Goal: Task Accomplishment & Management: Manage account settings

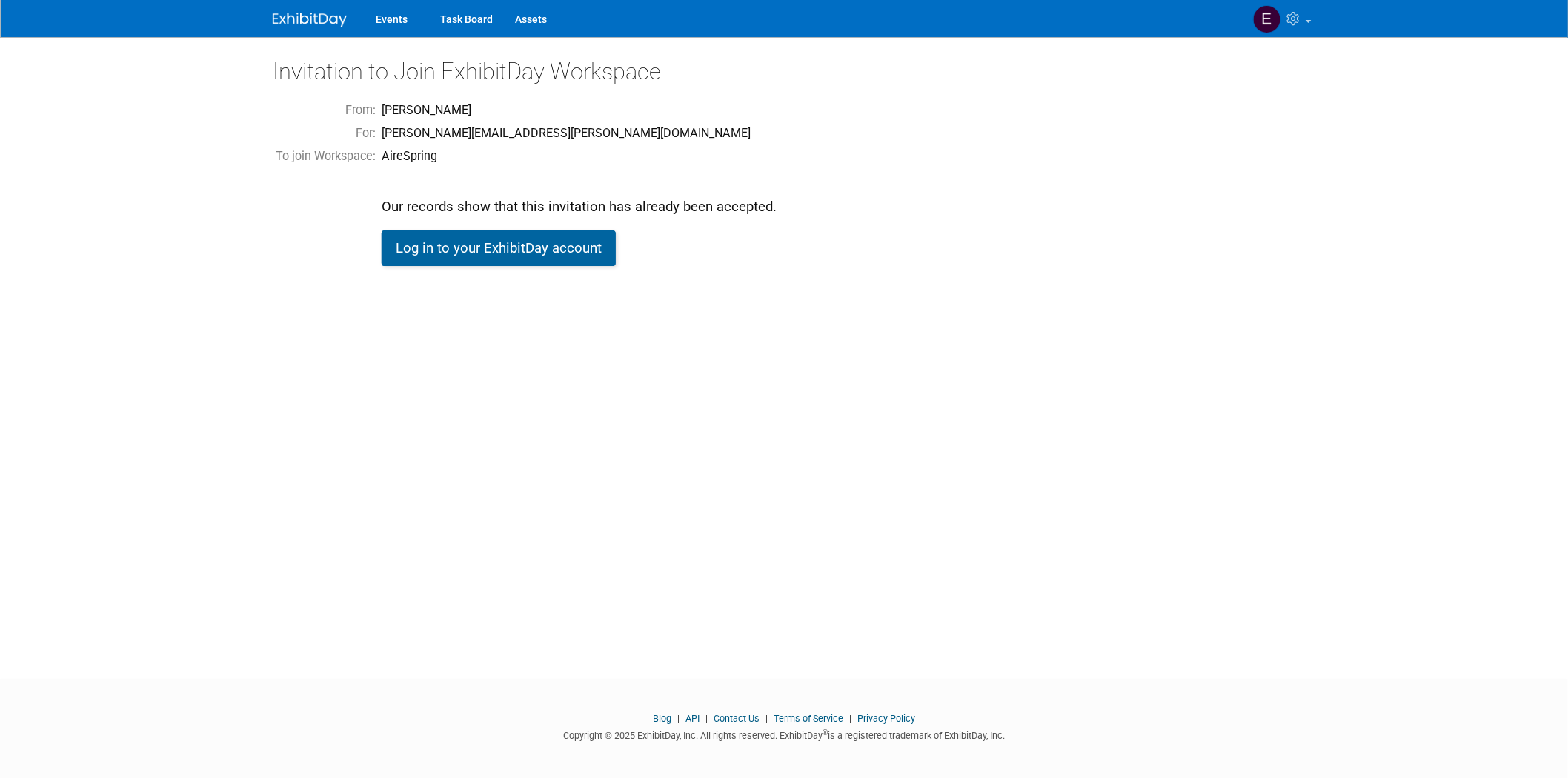
click at [465, 254] on link "Log in to your ExhibitDay account" at bounding box center [499, 248] width 234 height 36
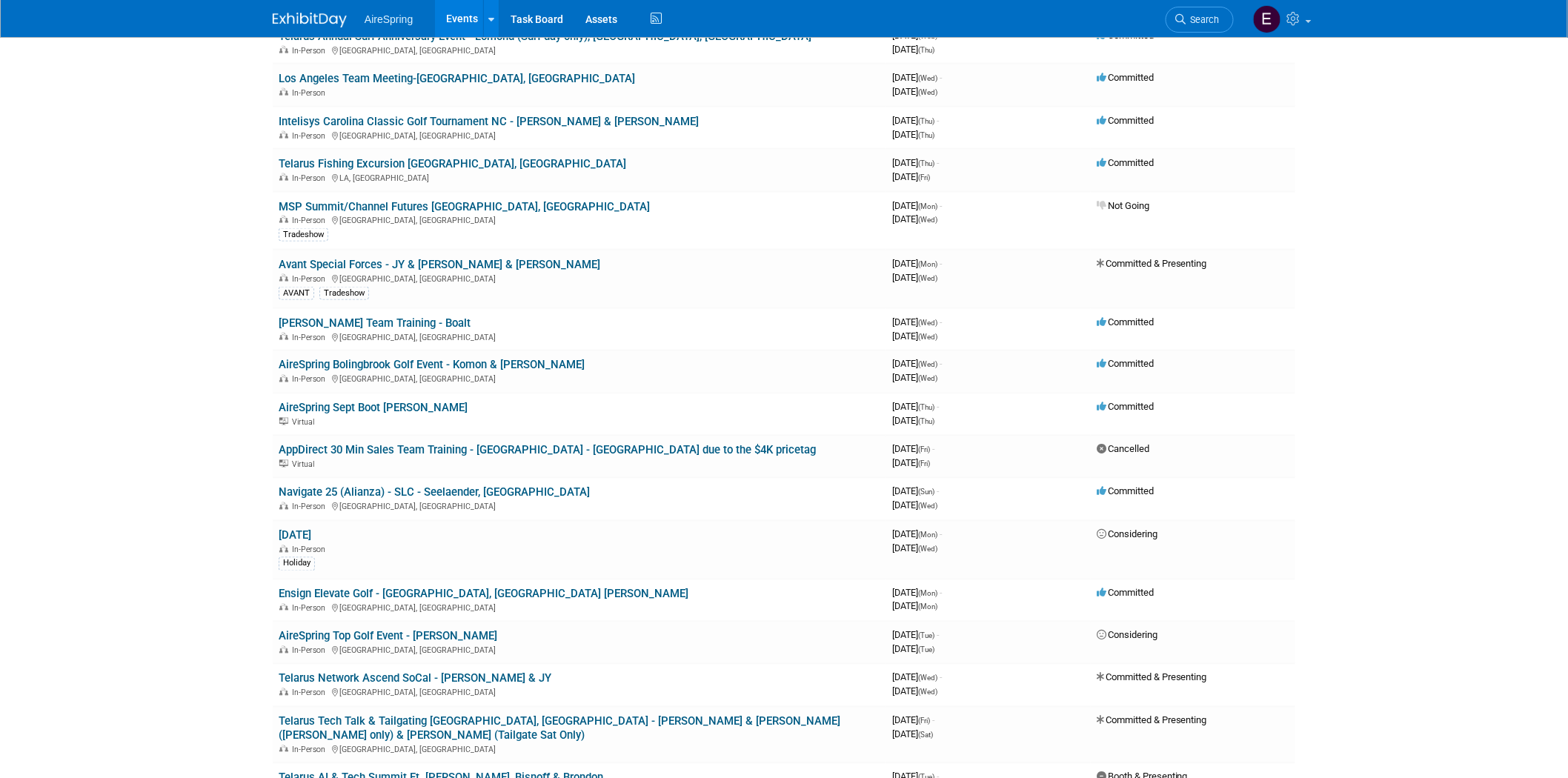
scroll to position [823, 0]
click at [429, 485] on link "Navigate 25 (Alianza) - SLC - Seelaender, [GEOGRAPHIC_DATA]" at bounding box center [434, 492] width 312 height 14
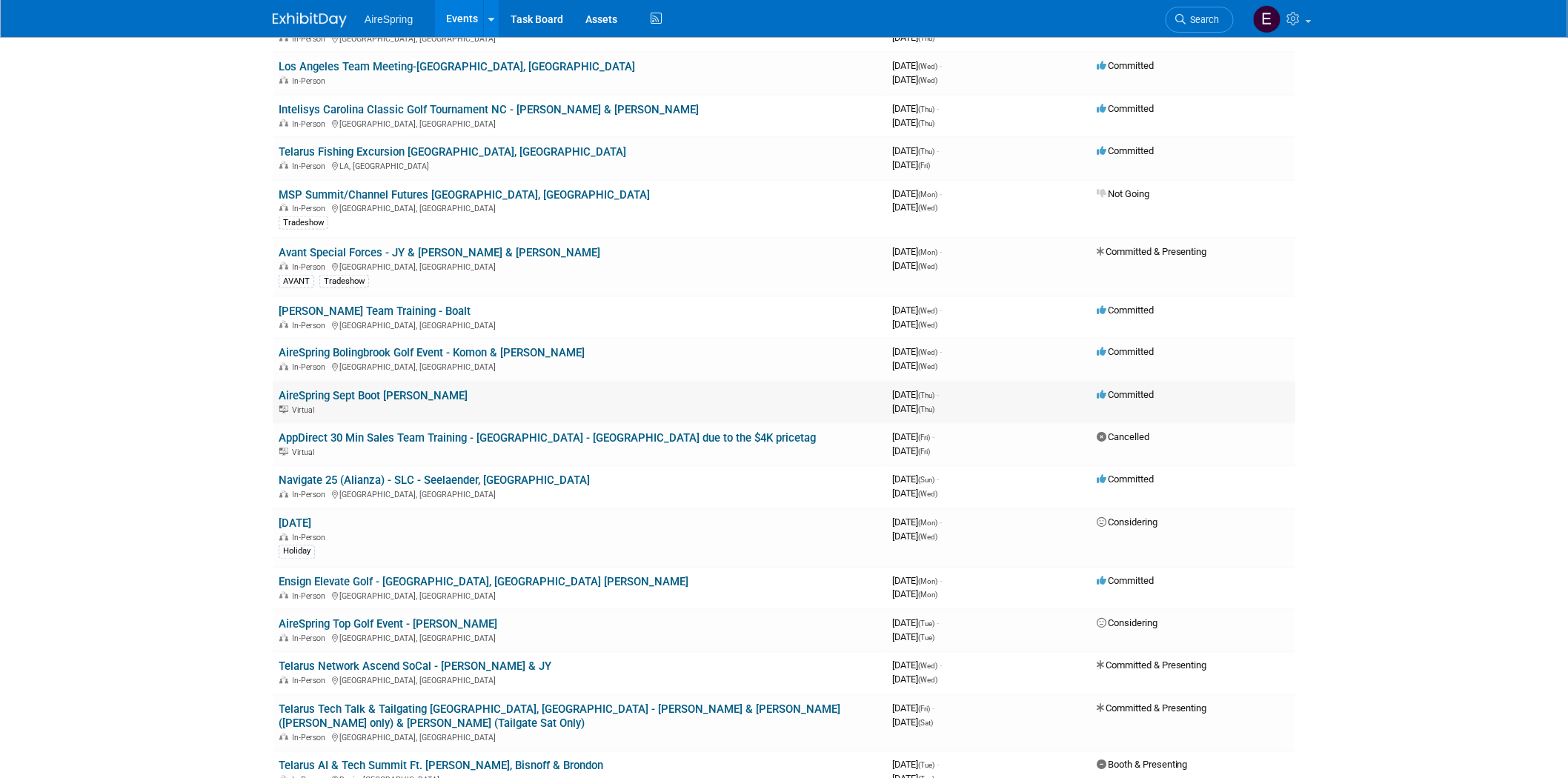
scroll to position [987, 0]
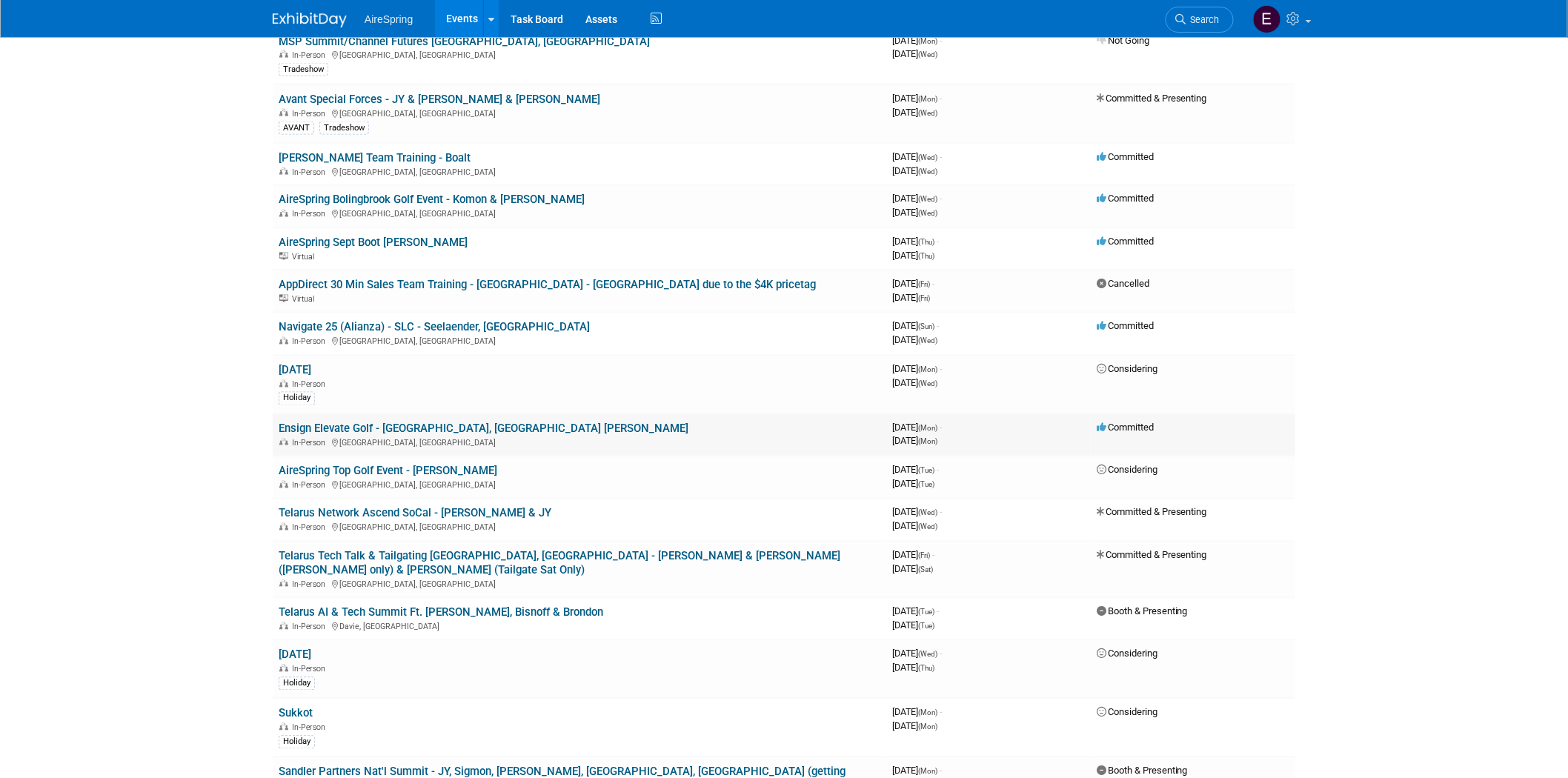
click at [509, 423] on link "Ensign Elevate Golf - [GEOGRAPHIC_DATA], [GEOGRAPHIC_DATA] [PERSON_NAME]" at bounding box center [483, 429] width 410 height 14
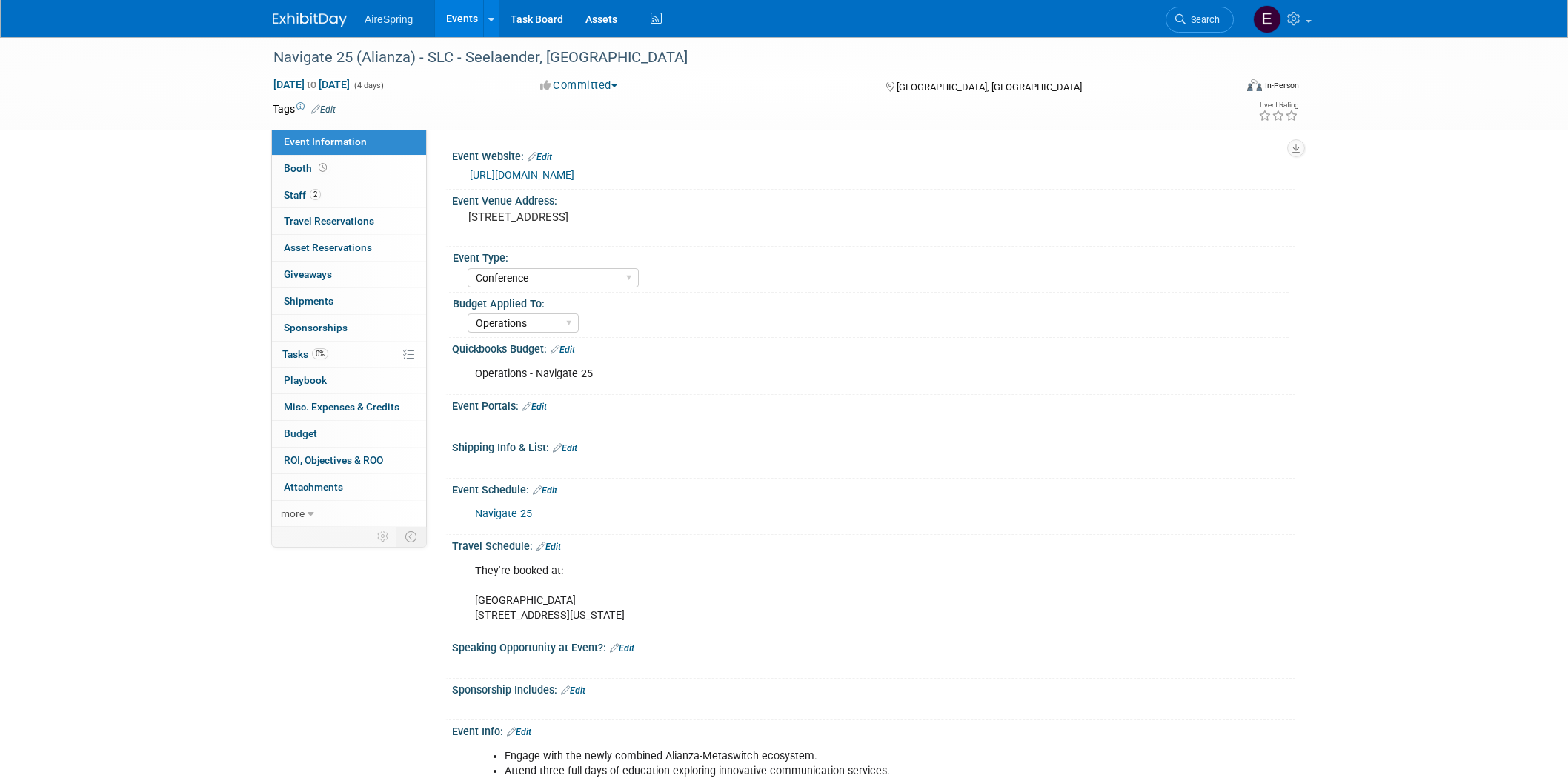
select select "Conference"
select select "Operations"
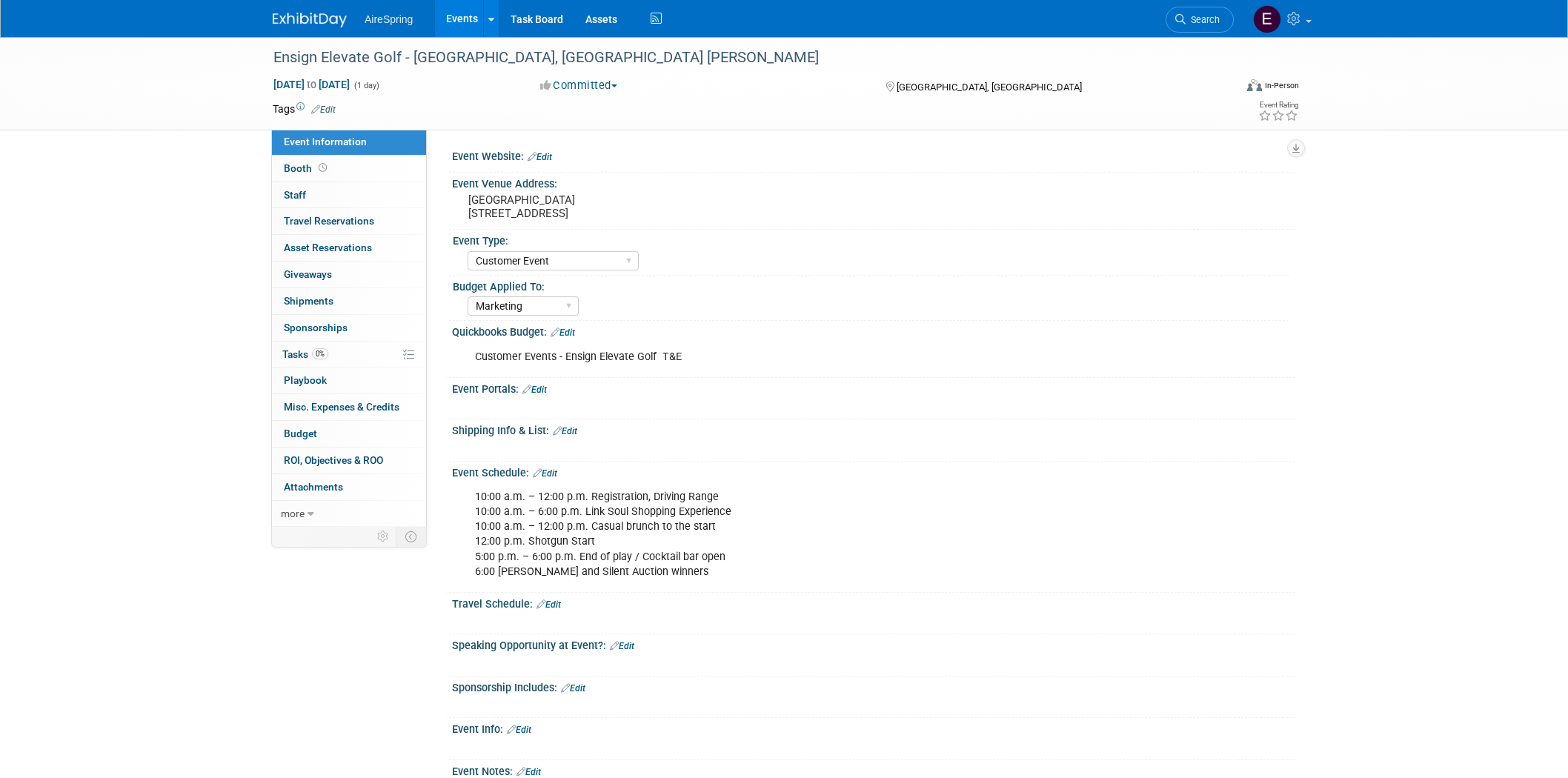
select select "Customer Event"
select select "Marketing"
drag, startPoint x: 464, startPoint y: 194, endPoint x: 627, endPoint y: 212, distance: 164.0
click at [627, 212] on div "Fairbanks Ranch Country Club 15150 San Dieguito Road" at bounding box center [628, 206] width 329 height 34
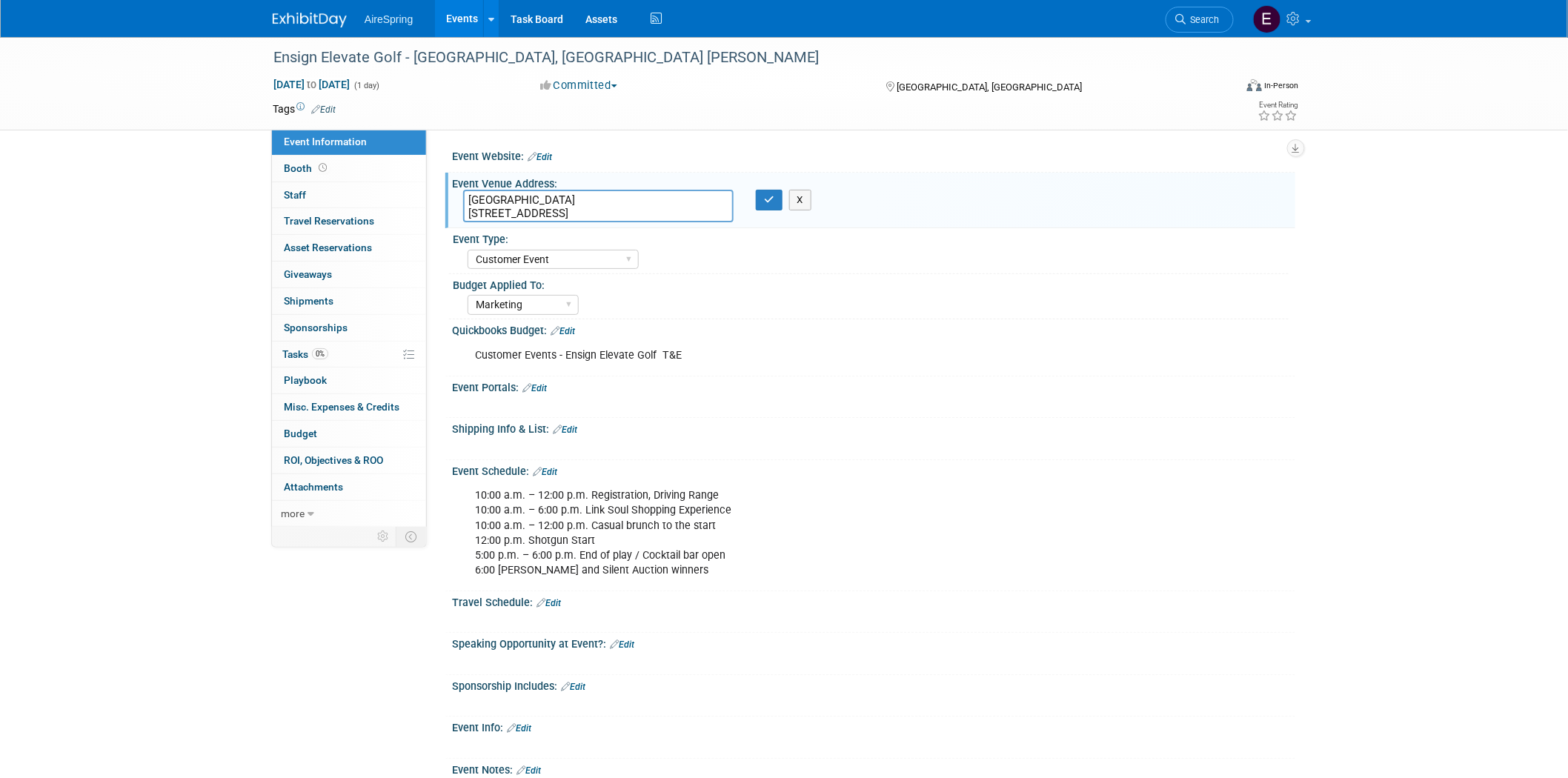
drag, startPoint x: 467, startPoint y: 199, endPoint x: 619, endPoint y: 207, distance: 152.2
click at [619, 207] on textarea "Fairbanks Ranch Country Club 15150 San Dieguito Road" at bounding box center [599, 205] width 271 height 32
click at [549, 221] on div "Event Website: Edit Event Venue Address: Fairbanks Ranch Country Club 15150 San…" at bounding box center [866, 522] width 835 height 755
click at [580, 206] on textarea "Fairbanks Ranch Country Club 15150 San Dieguito Road" at bounding box center [599, 205] width 271 height 32
type textarea "Fairbanks Ranch Country Club ad15150 San Dieguito Ro"
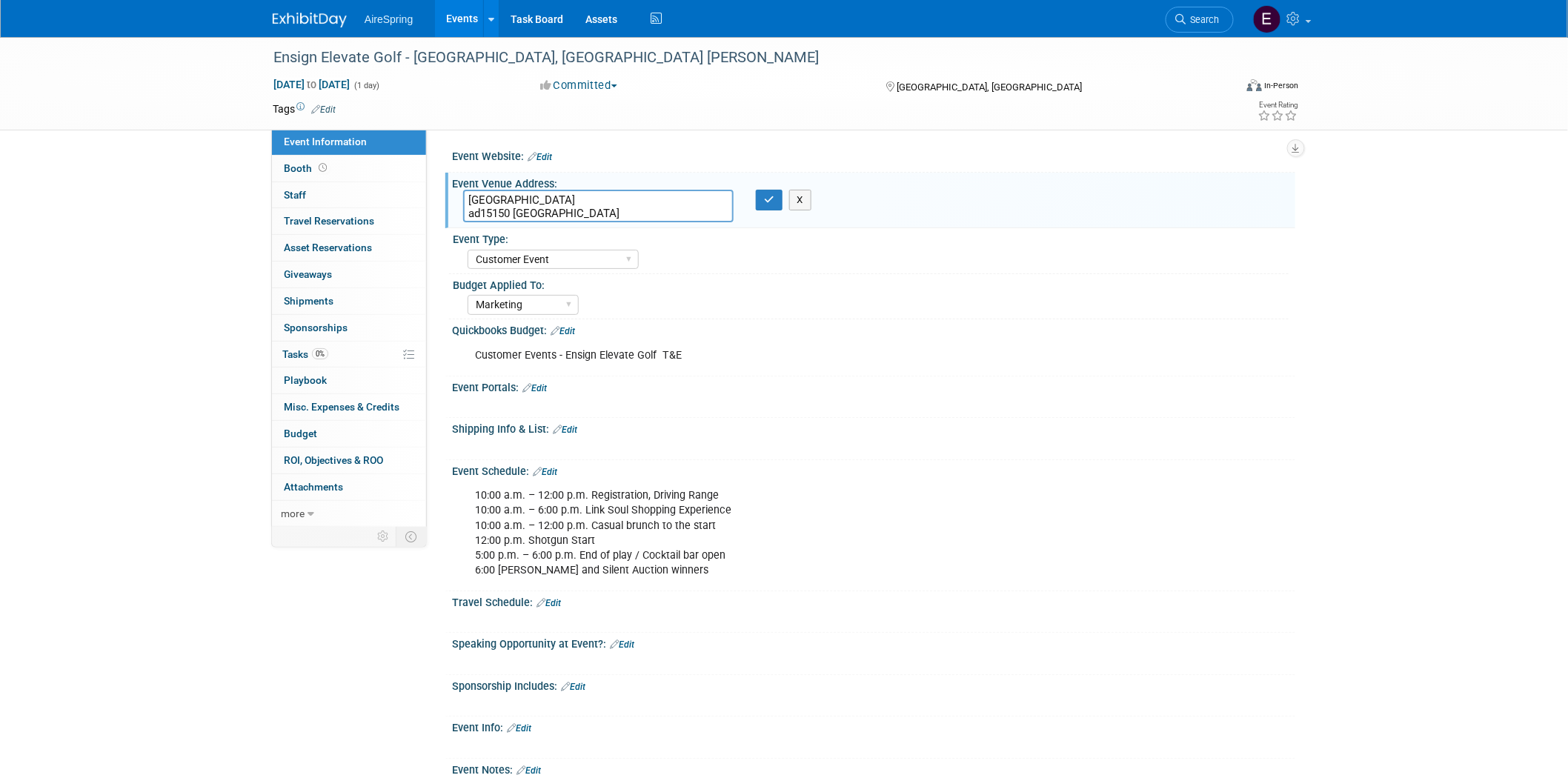
click at [720, 268] on div "Event Type: AireSpring Event AireSpring Internal Partner Event Training Tradesh…" at bounding box center [869, 250] width 840 height 45
click at [801, 199] on button "X" at bounding box center [801, 200] width 23 height 20
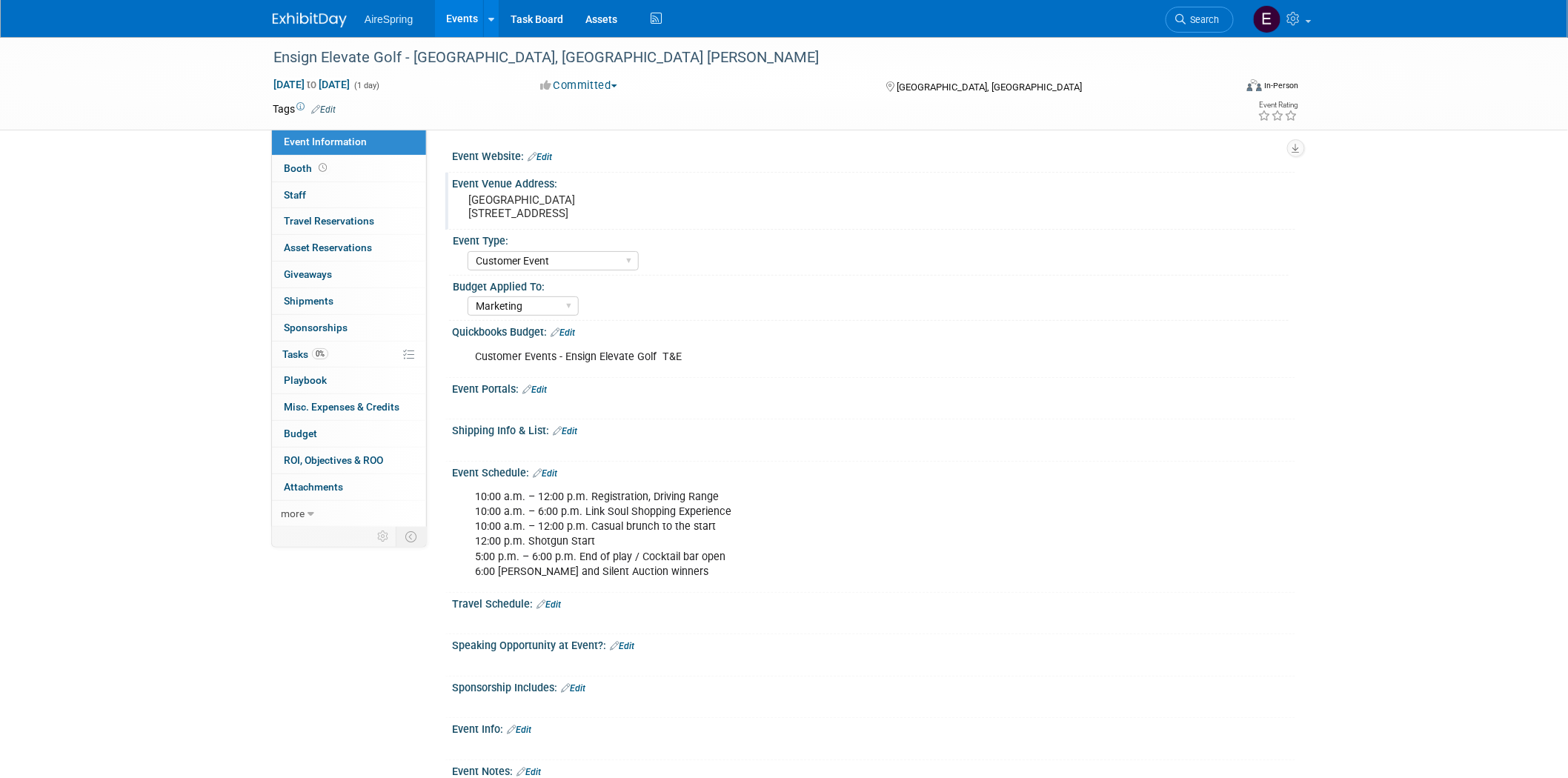
click at [466, 210] on div "Fairbanks Ranch Country Club 15150 San Dieguito Road" at bounding box center [628, 206] width 329 height 34
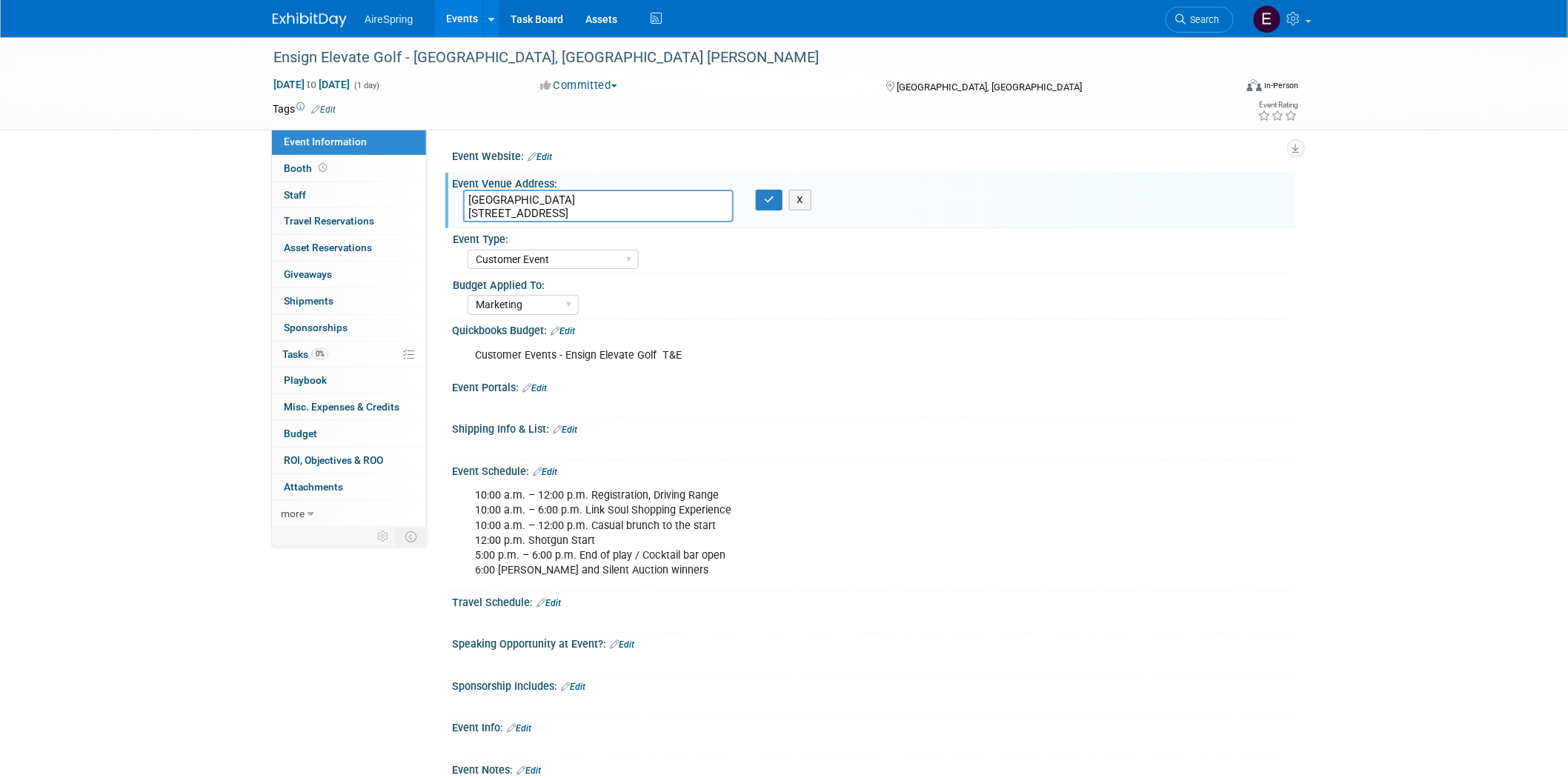
drag, startPoint x: 516, startPoint y: 212, endPoint x: 606, endPoint y: 211, distance: 90.0
click at [606, 211] on textarea "Fairbanks Ranch Country Club 15150 San Dieguito Road" at bounding box center [599, 205] width 271 height 32
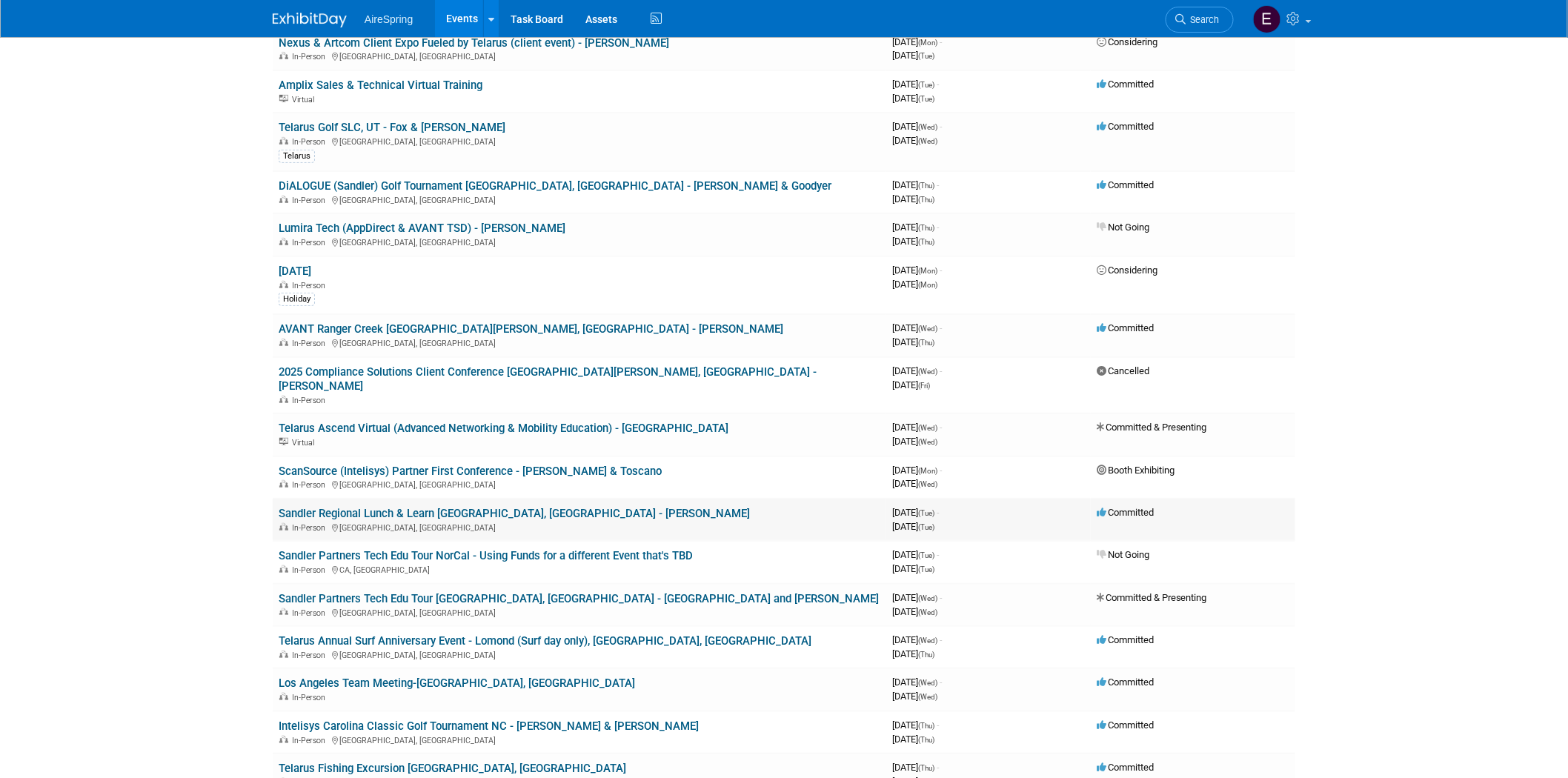
scroll to position [246, 0]
